Goal: Task Accomplishment & Management: Use online tool/utility

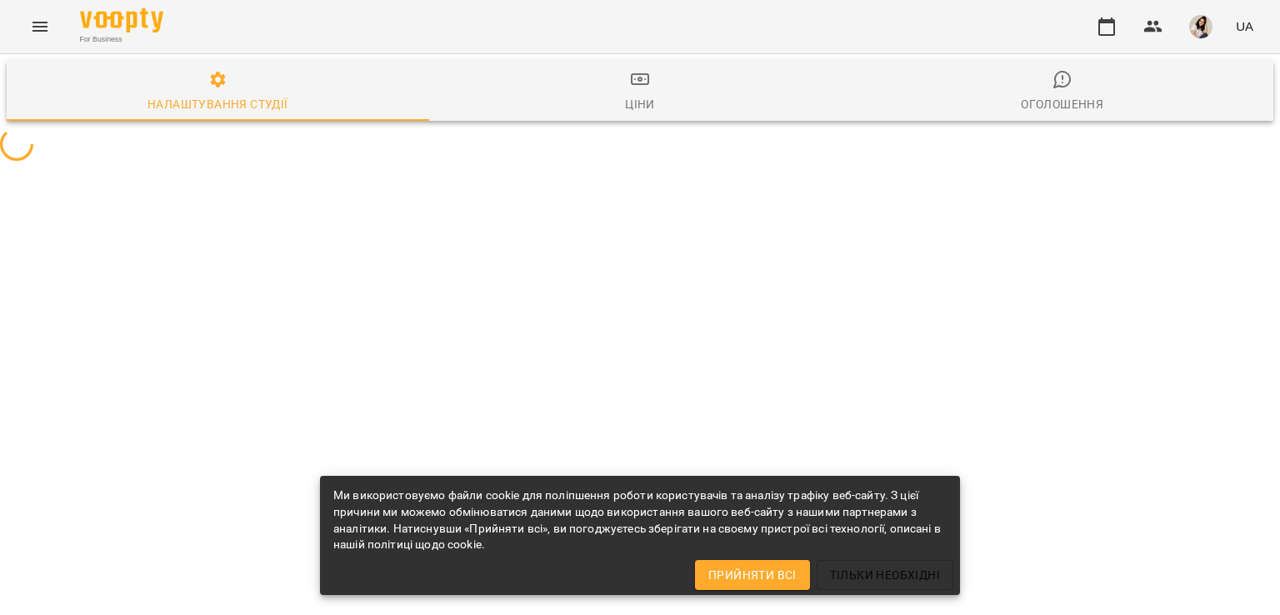
select select "**"
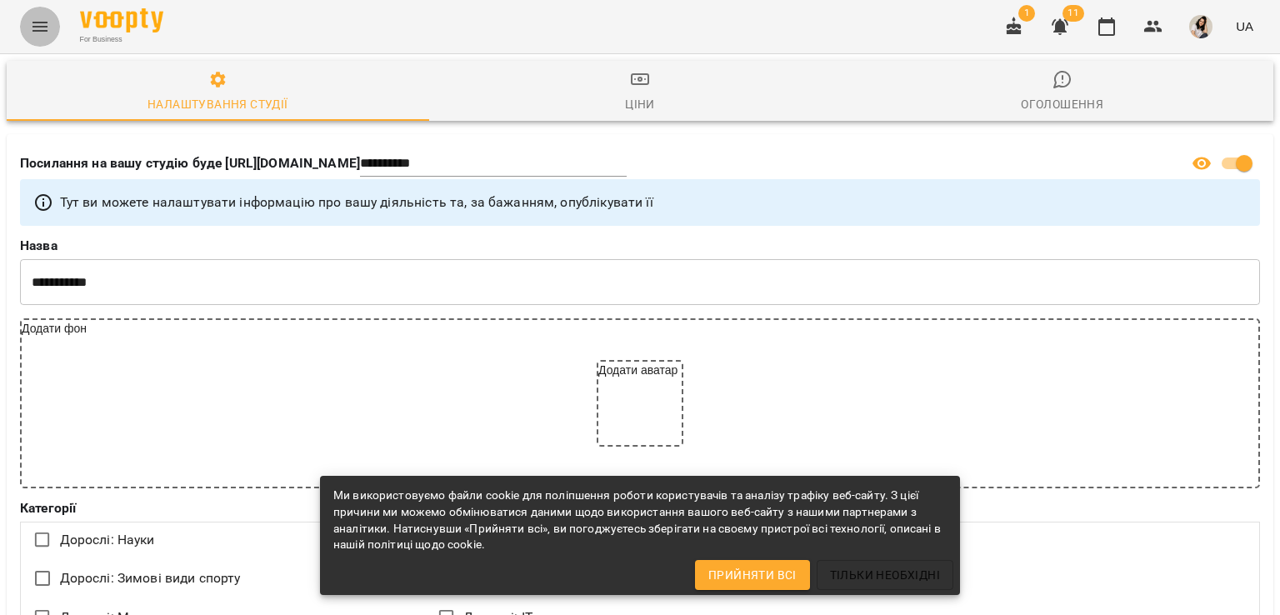
click at [37, 23] on icon "Menu" at bounding box center [40, 27] width 20 height 20
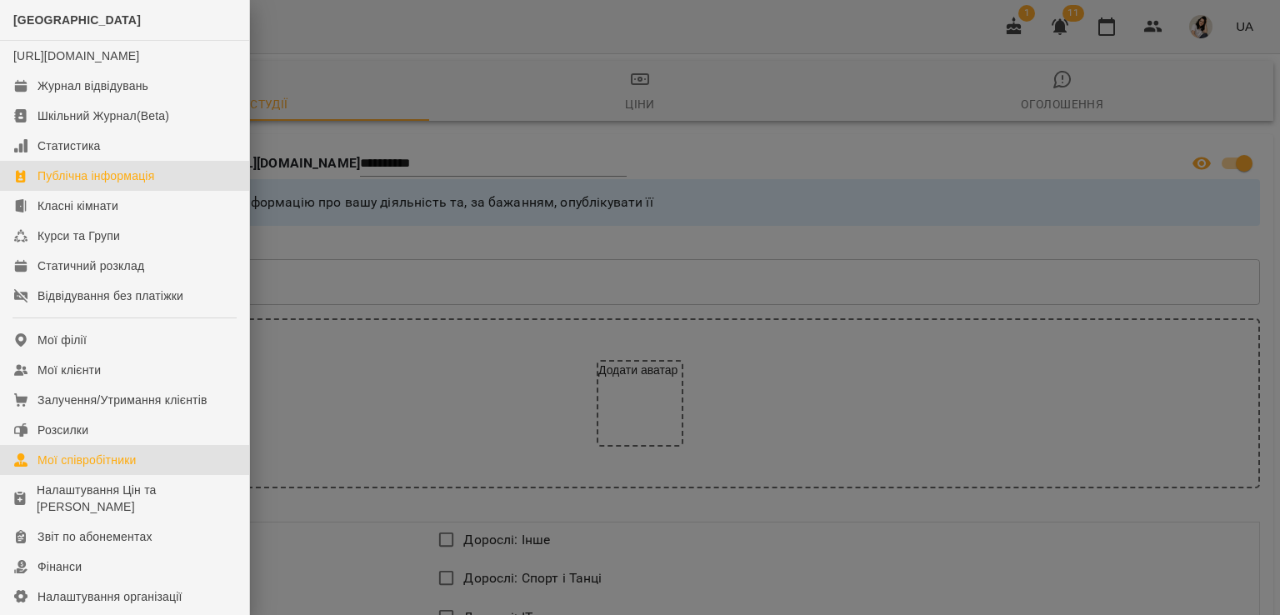
click at [87, 468] on div "Мої співробітники" at bounding box center [86, 460] width 99 height 17
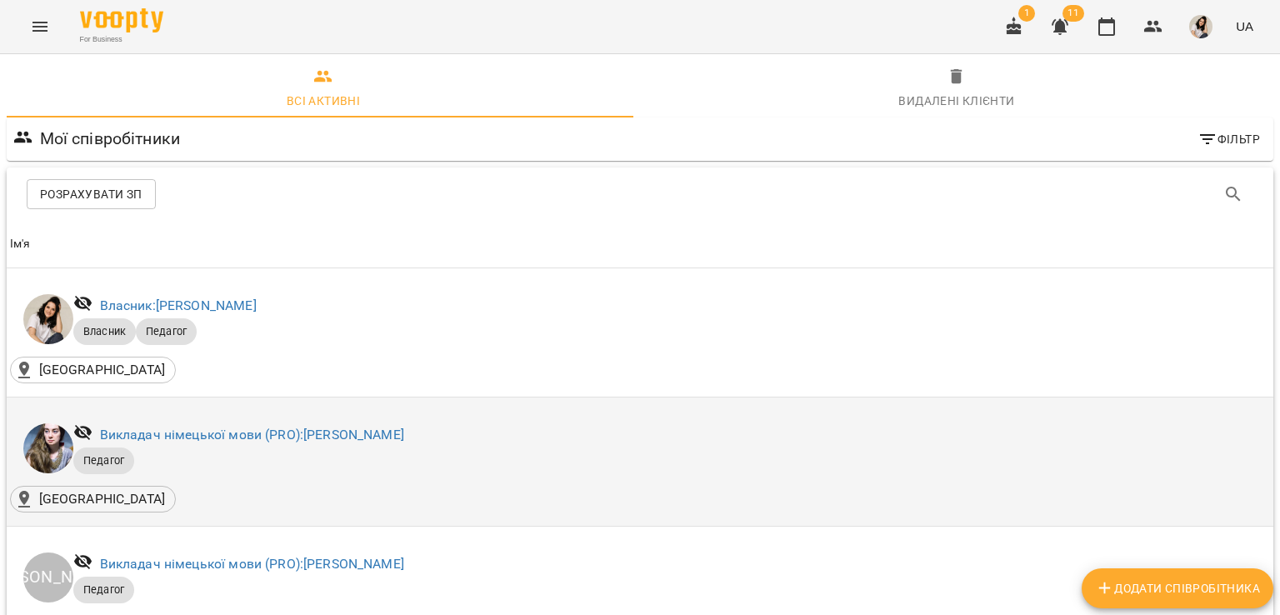
scroll to position [299, 0]
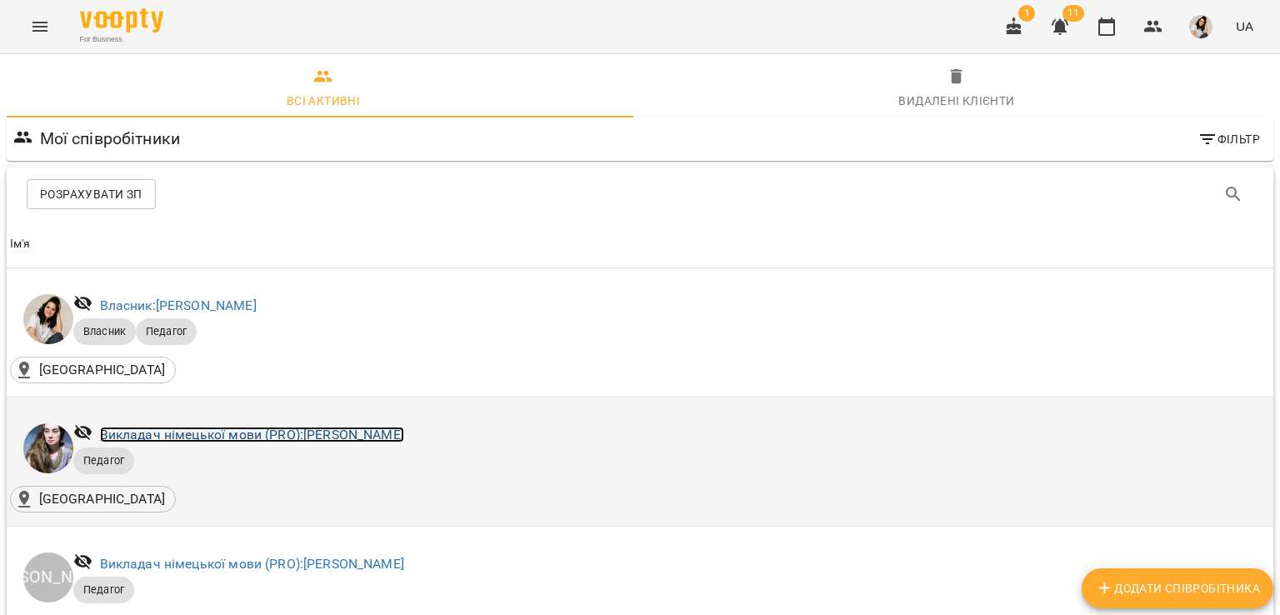
click at [323, 427] on link "Викладач німецької мови (PRO): [PERSON_NAME]" at bounding box center [252, 435] width 304 height 16
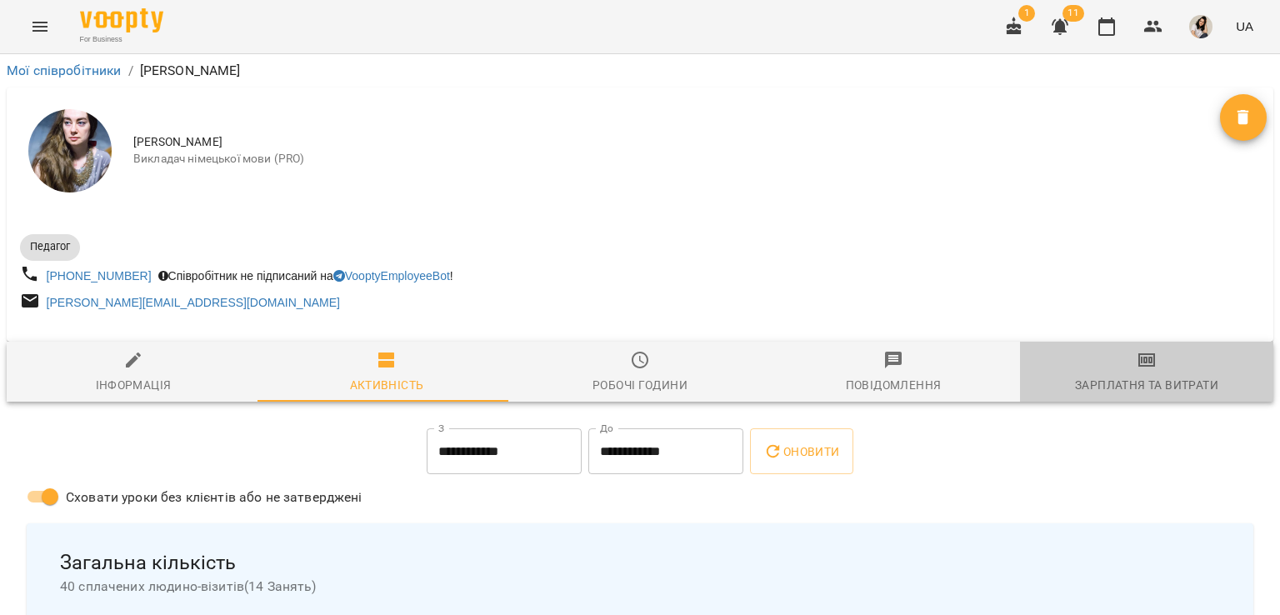
click at [1150, 387] on div "Зарплатня та Витрати" at bounding box center [1146, 385] width 143 height 20
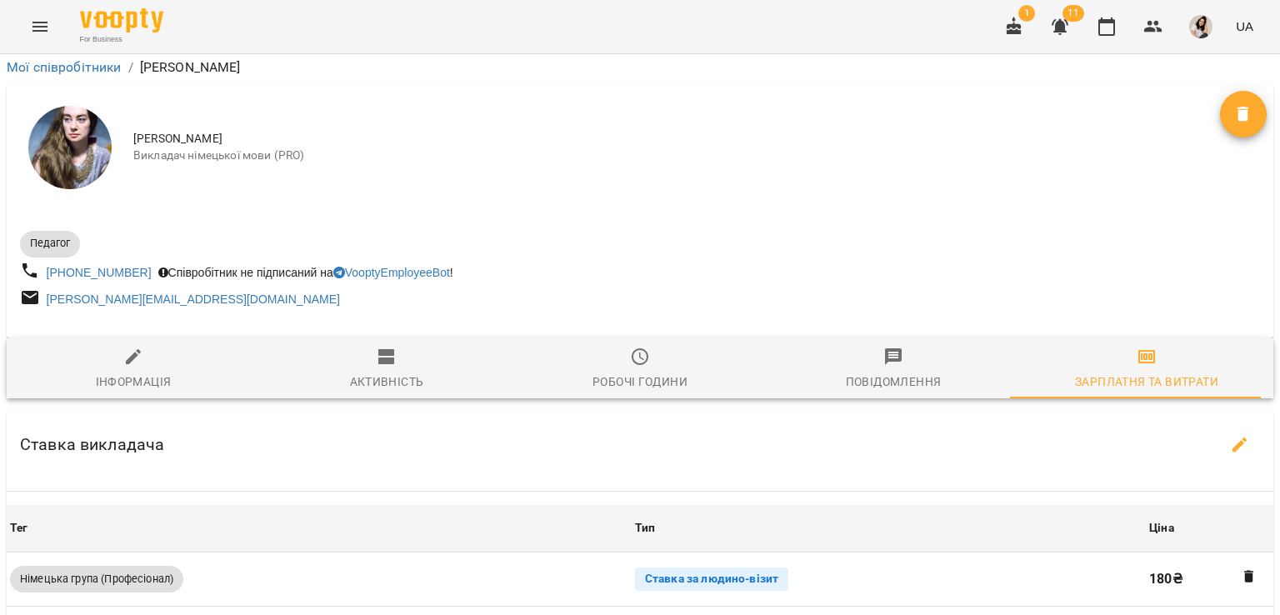
scroll to position [515, 0]
